Goal: Task Accomplishment & Management: Use online tool/utility

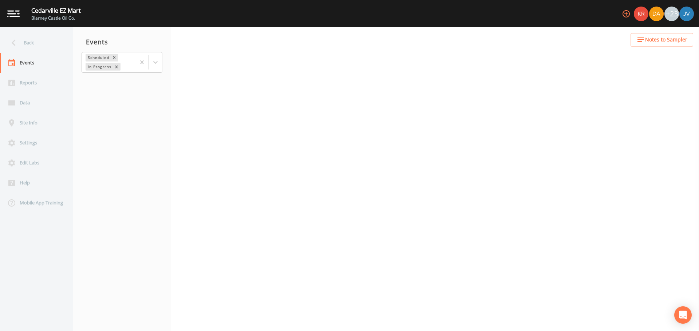
select select "4f082be6-97a7-4f70-a81f-c26a4e896ad7"
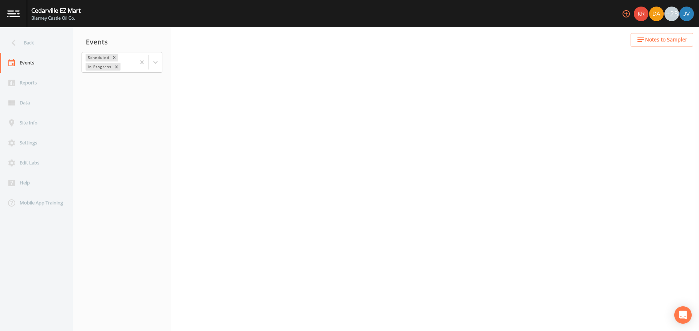
select select "4f082be6-97a7-4f70-a81f-c26a4e896ad7"
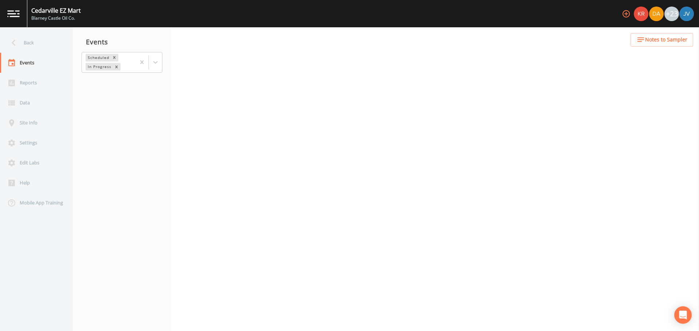
select select "4f082be6-97a7-4f70-a81f-c26a4e896ad7"
